Goal: Answer question/provide support: Share knowledge or assist other users

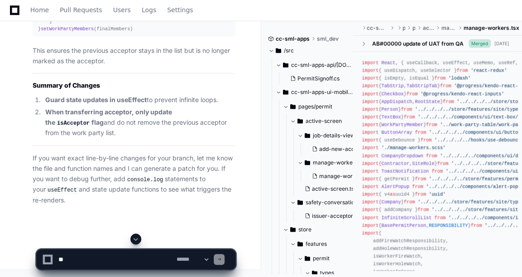
scroll to position [43264, 0]
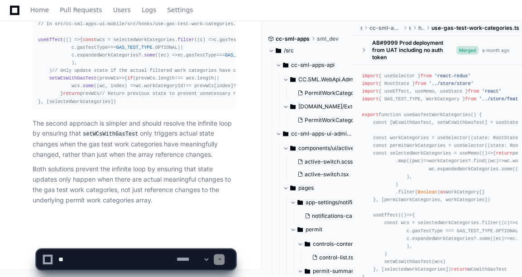
scroll to position [1825, 0]
click at [61, 252] on textarea at bounding box center [116, 260] width 118 height 20
paste textarea "**********"
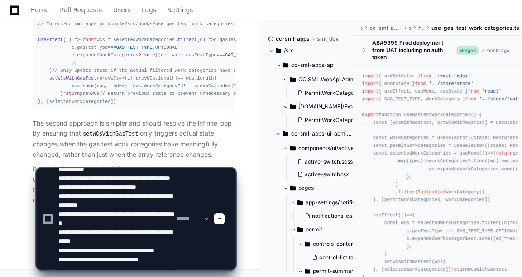
scroll to position [54, 0]
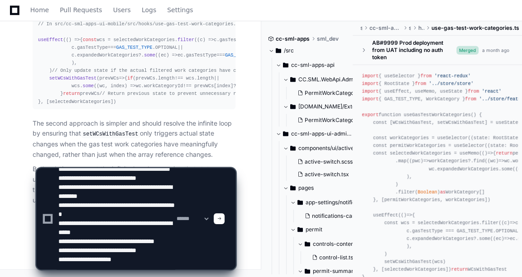
type textarea "**********"
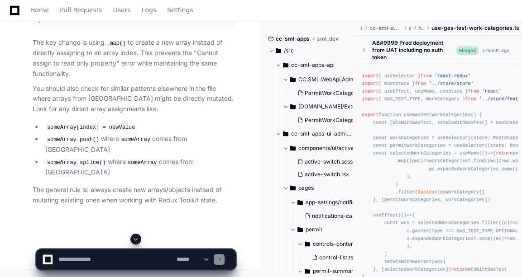
scroll to position [2408, 0]
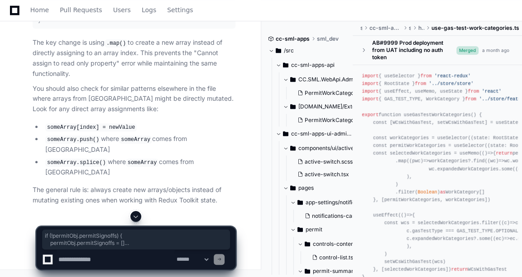
drag, startPoint x: 37, startPoint y: 51, endPoint x: 86, endPoint y: 166, distance: 124.9
copy div "if (!permitObj. permitSignoffs ) { permitObj. permitSignoffs = [] } if (existin…"
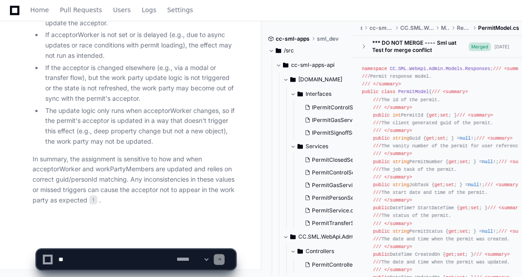
scroll to position [1980, 0]
click at [105, 259] on textarea at bounding box center [116, 260] width 118 height 20
type textarea "**********"
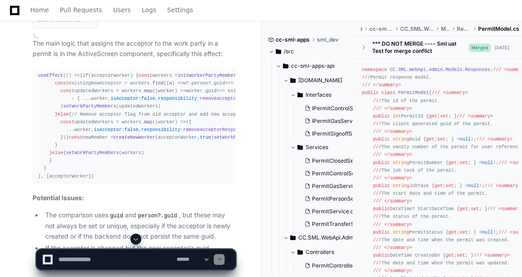
scroll to position [2412, 0]
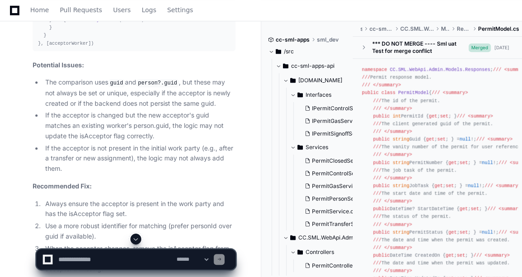
click at [134, 238] on span at bounding box center [135, 239] width 7 height 7
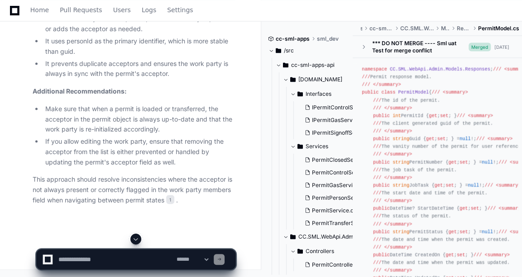
scroll to position [2892, 0]
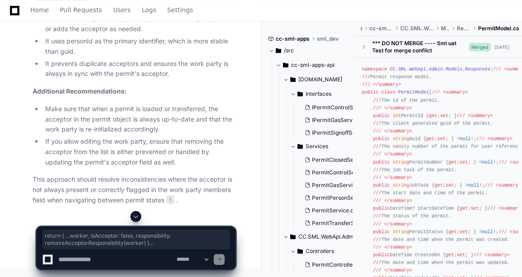
drag, startPoint x: 96, startPoint y: 171, endPoint x: 52, endPoint y: 85, distance: 97.1
copy div "useEffect ( () => { if (!acceptorWorker) return // Remove isAcceptor from all, …"
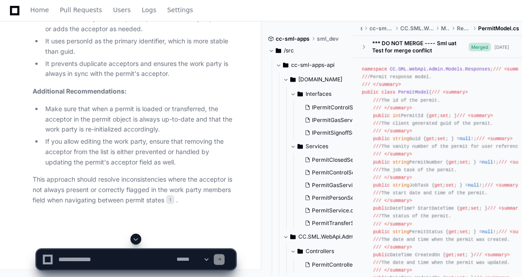
click at [82, 259] on textarea at bounding box center [116, 260] width 118 height 20
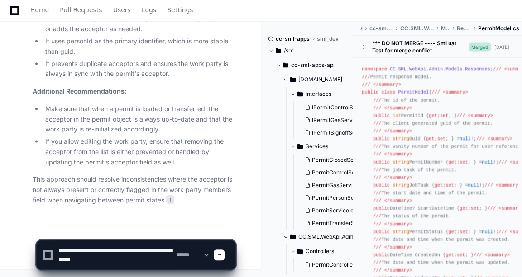
click at [113, 248] on textarea at bounding box center [116, 255] width 118 height 29
type textarea "**********"
click at [162, 260] on textarea at bounding box center [116, 255] width 118 height 29
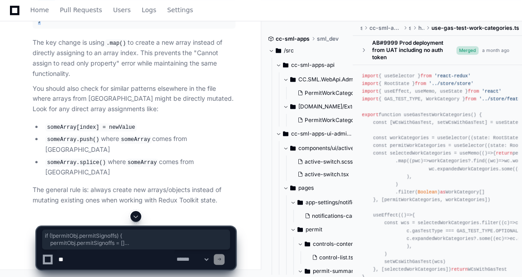
scroll to position [2432, 0]
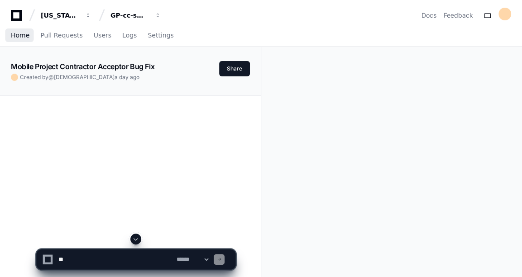
click at [14, 33] on span "Home" at bounding box center [20, 35] width 19 height 5
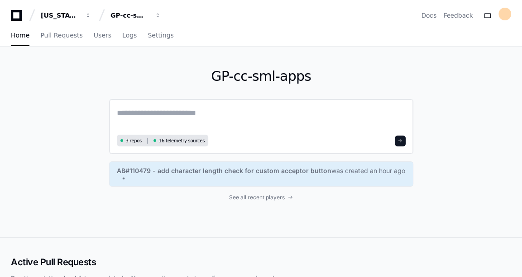
click at [168, 130] on textarea at bounding box center [261, 119] width 289 height 25
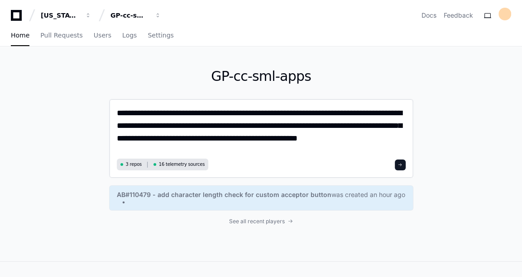
click at [225, 138] on textarea "**********" at bounding box center [261, 131] width 289 height 49
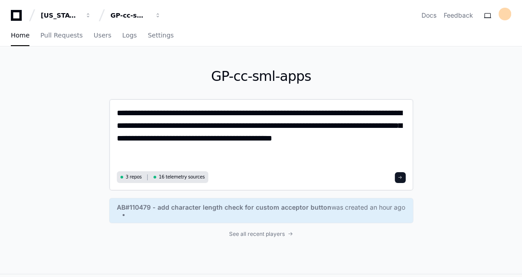
paste textarea "**********"
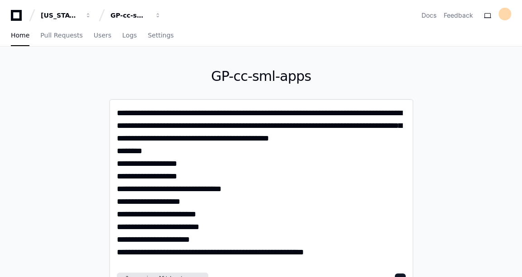
type textarea "**********"
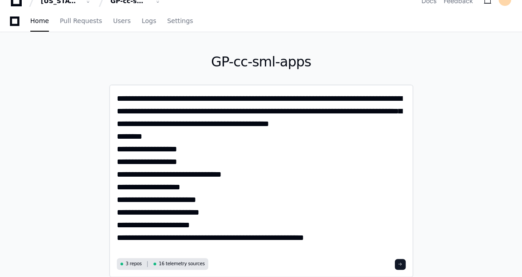
scroll to position [38, 0]
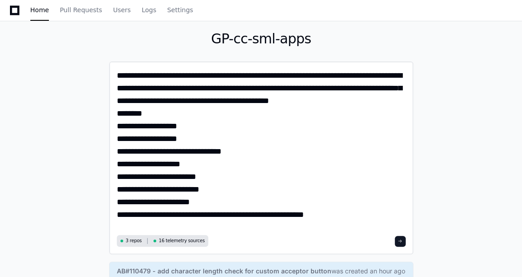
click at [398, 241] on span at bounding box center [400, 241] width 5 height 5
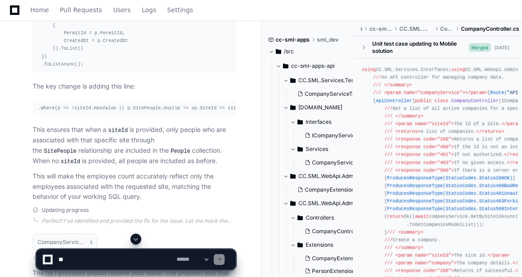
scroll to position [816, 0]
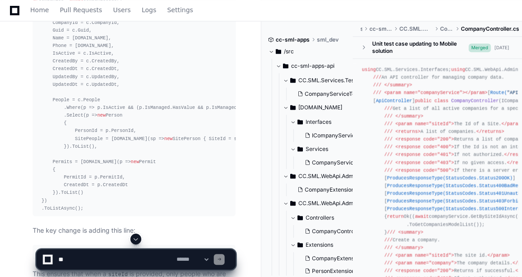
click at [63, 108] on div "// Use projection to calculate derived properties at database level var compani…" at bounding box center [126, 100] width 192 height 225
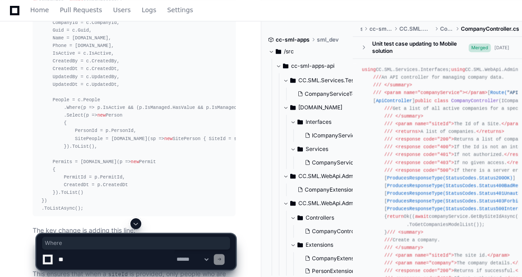
click at [63, 108] on div "// Use projection to calculate derived properties at database level var compani…" at bounding box center [126, 100] width 192 height 225
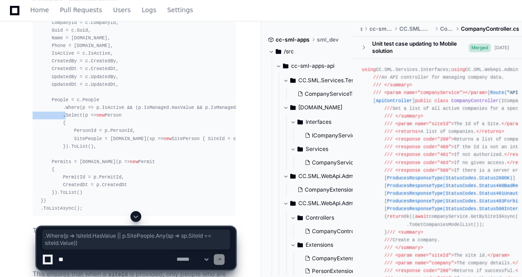
scroll to position [0, 10]
copy div ".Where(p => !siteId.HasValue || p.SitePeople.Any(sp => sp.SiteId == siteId.Valu…"
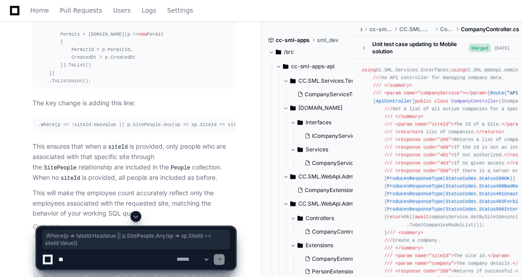
scroll to position [836, 0]
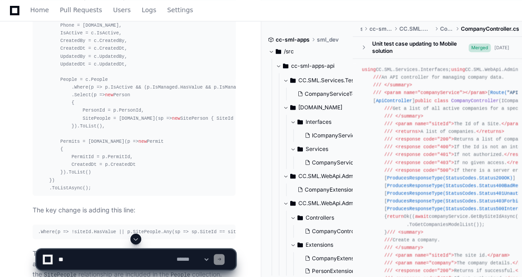
click at [198, 161] on div "// Use projection to calculate derived properties at database level var compani…" at bounding box center [134, 79] width 192 height 225
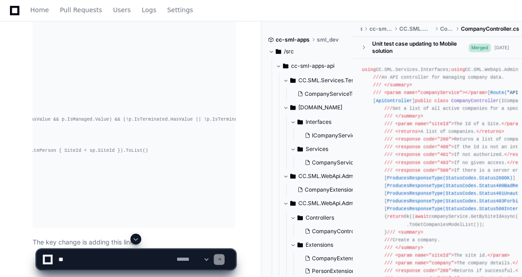
scroll to position [0, 0]
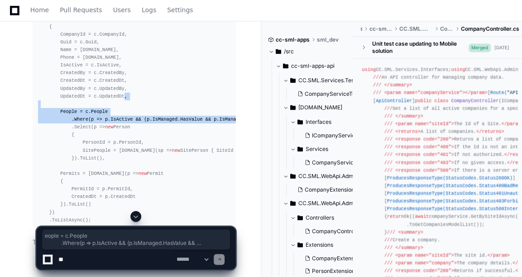
drag, startPoint x: 61, startPoint y: 96, endPoint x: 82, endPoint y: 124, distance: 34.8
click at [82, 124] on div "// Use projection to calculate derived properties at database level var compani…" at bounding box center [134, 112] width 192 height 225
